Goal: Register for event/course

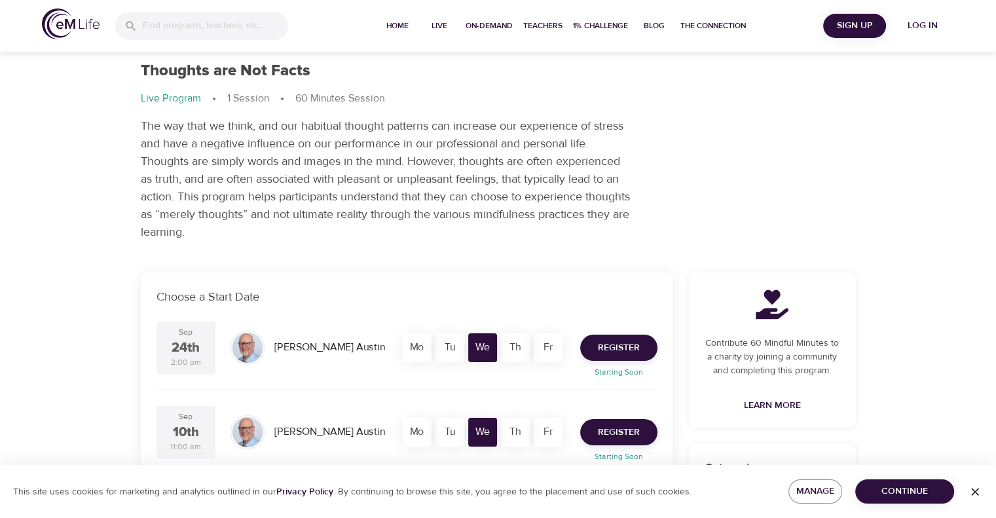
scroll to position [66, 0]
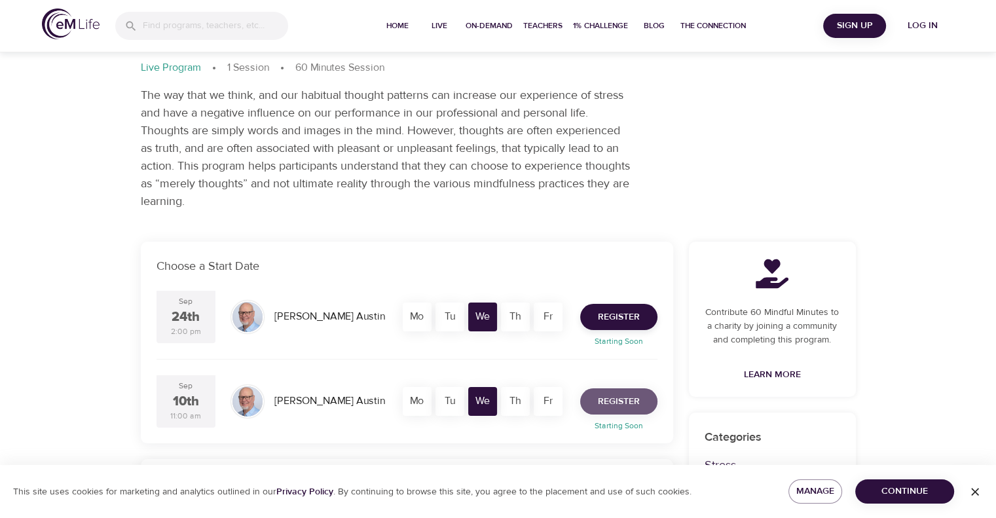
click at [615, 399] on span "Register" at bounding box center [619, 402] width 42 height 16
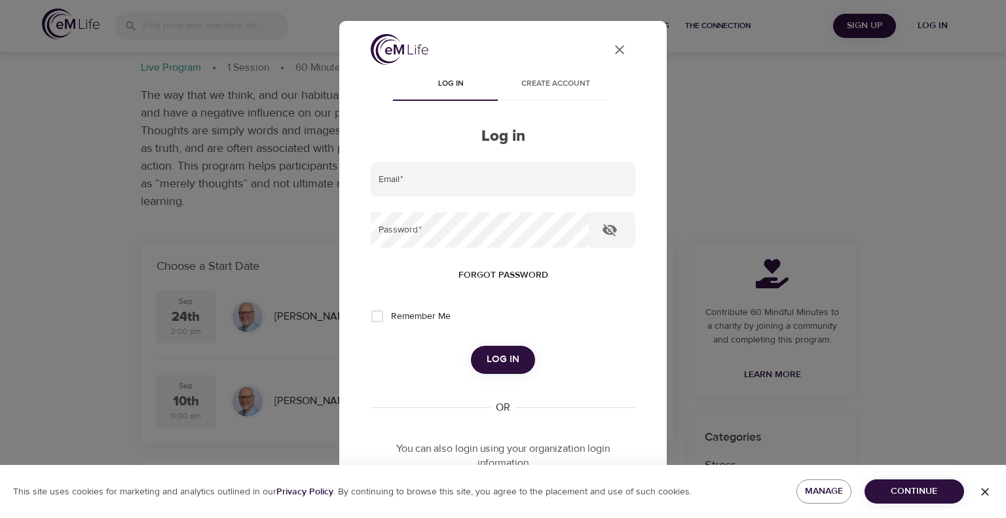
type input "[EMAIL_ADDRESS][DOMAIN_NAME]"
click at [490, 348] on button "Log in" at bounding box center [503, 360] width 64 height 28
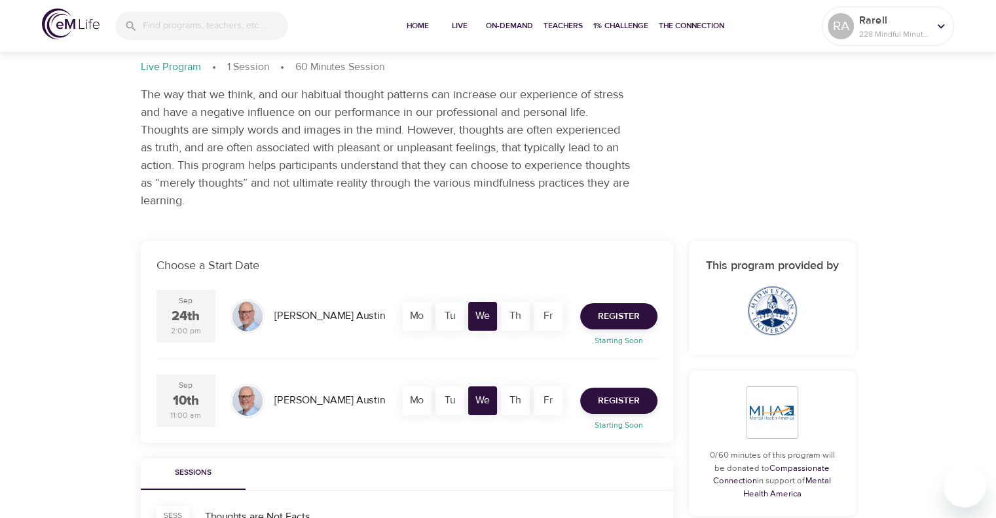
scroll to position [262, 0]
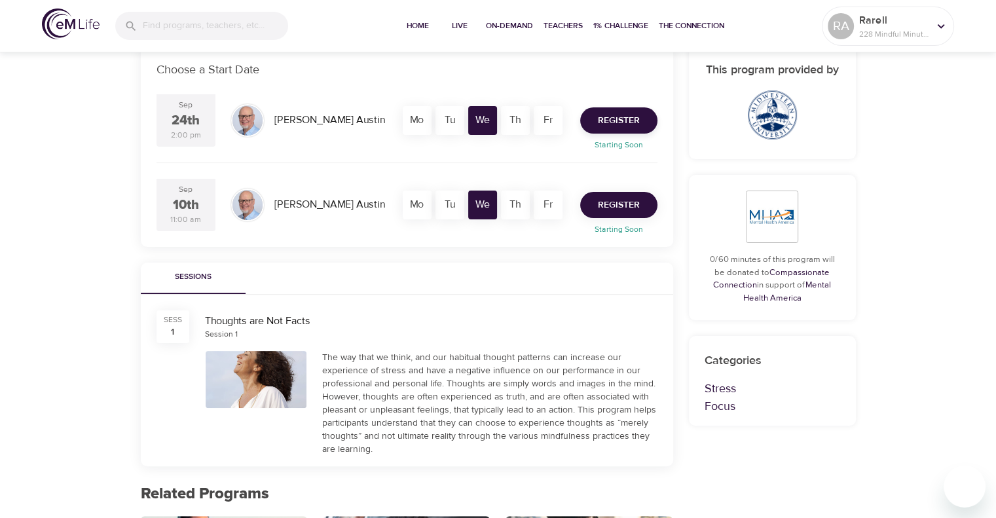
click at [612, 198] on span "Register" at bounding box center [619, 205] width 42 height 16
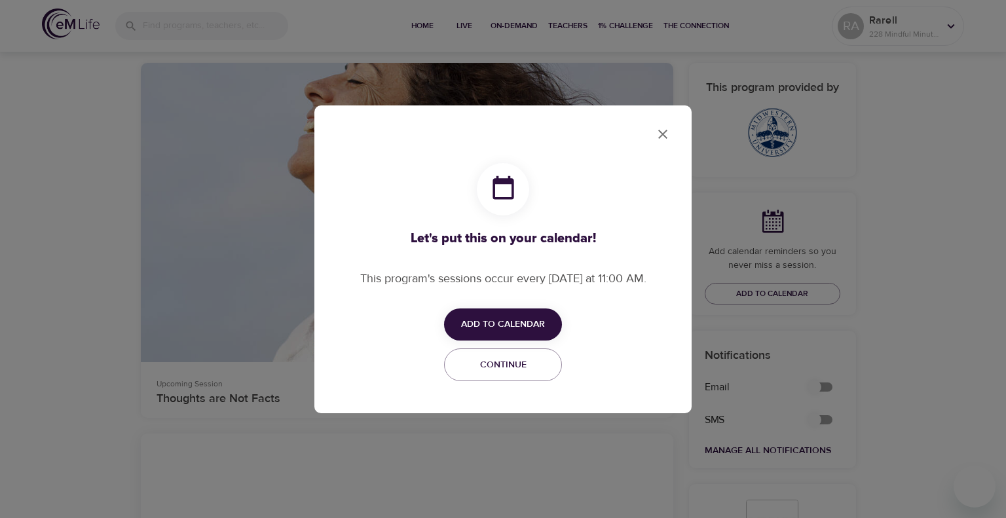
checkbox input "true"
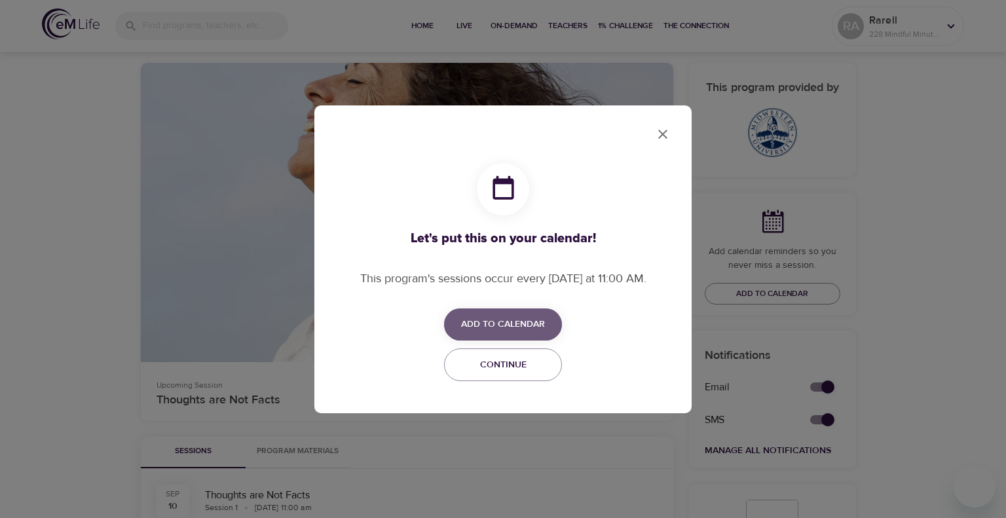
click at [504, 326] on span "Add to Calendar" at bounding box center [503, 324] width 84 height 16
click at [506, 369] on span "Outlook" at bounding box center [511, 376] width 41 height 18
click at [666, 134] on div at bounding box center [503, 259] width 1006 height 518
click at [668, 127] on icon "close" at bounding box center [663, 134] width 16 height 16
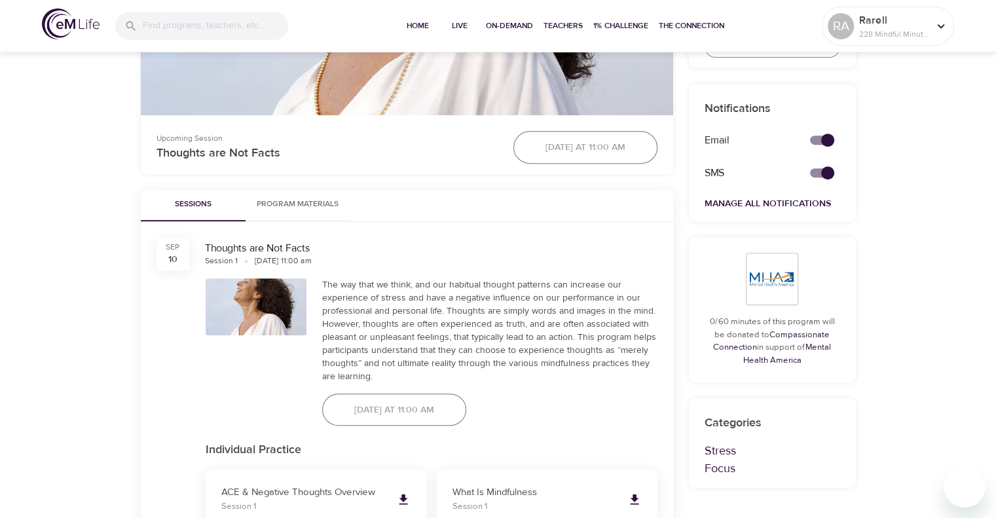
scroll to position [640, 0]
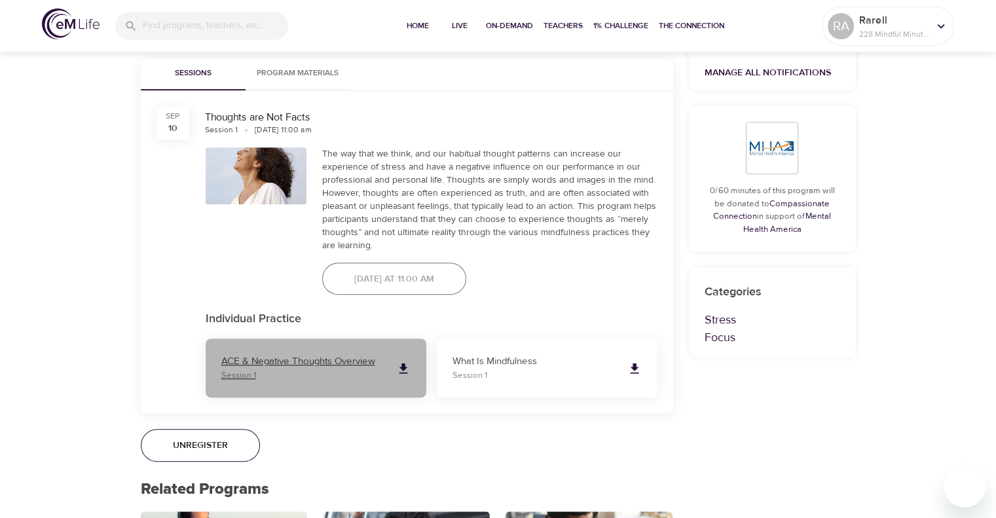
click at [326, 360] on p "ACE & Negative Thoughts Overview" at bounding box center [303, 361] width 164 height 15
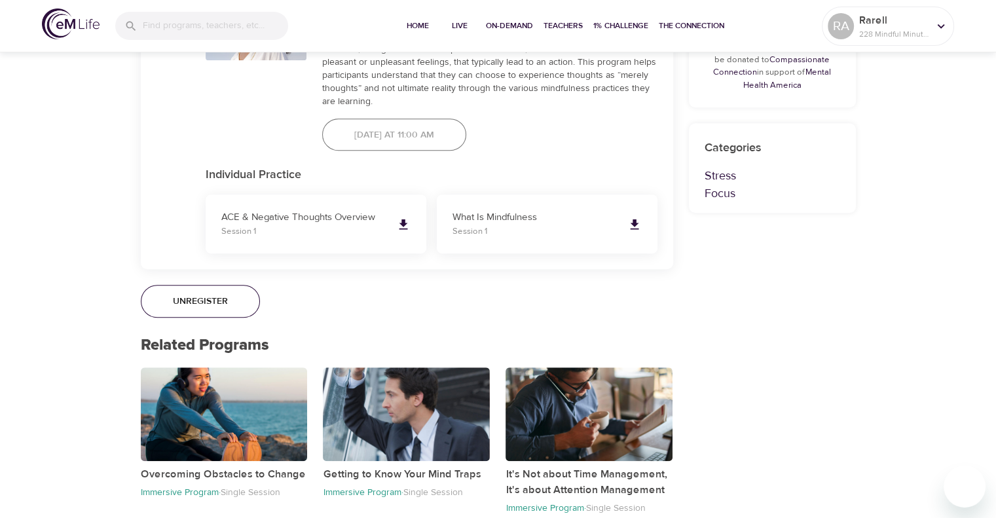
scroll to position [771, 0]
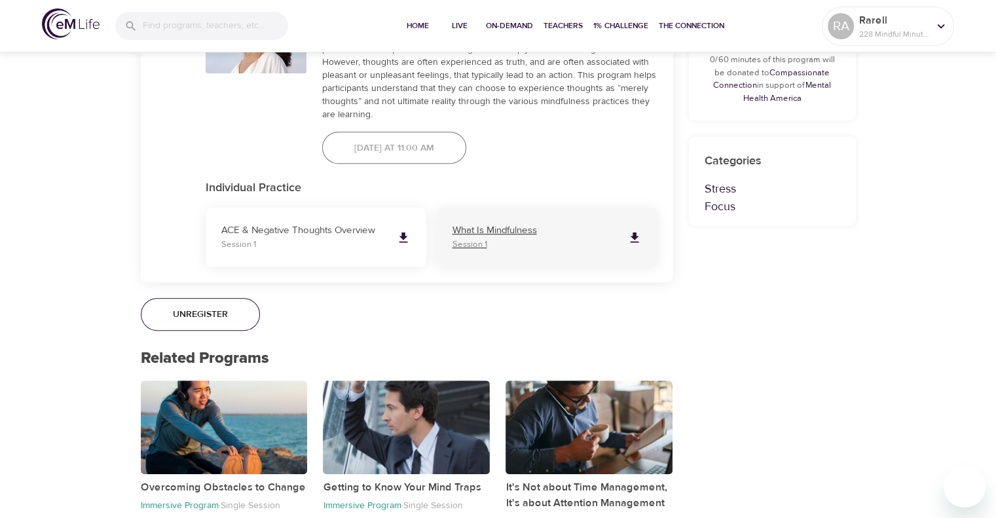
click at [506, 231] on p "What Is Mindfulness" at bounding box center [535, 230] width 164 height 15
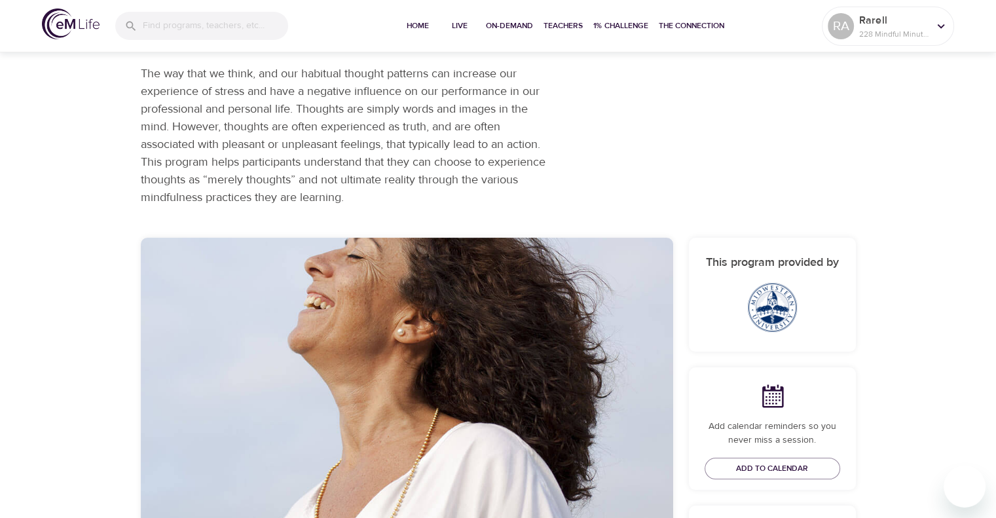
scroll to position [0, 0]
